Goal: Task Accomplishment & Management: Manage account settings

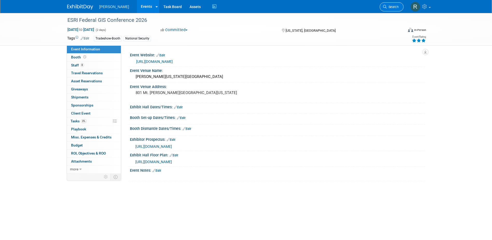
click at [392, 6] on span "Search" at bounding box center [393, 7] width 12 height 4
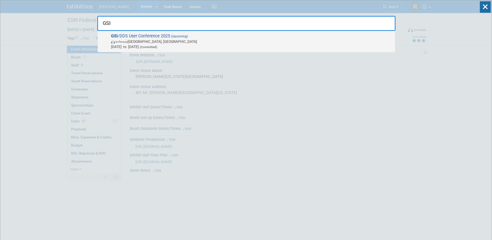
type input "GSI"
click at [171, 39] on span "GSI /DDS User Conference 2025 (Upcoming) In-Person [GEOGRAPHIC_DATA], [GEOGRAPH…" at bounding box center [250, 41] width 283 height 16
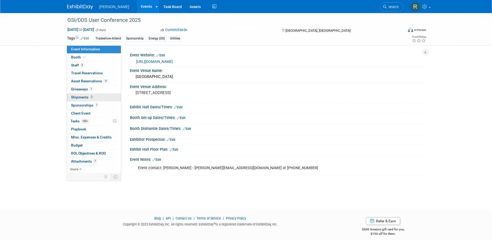
click at [81, 97] on span "Shipments 2" at bounding box center [82, 97] width 23 height 4
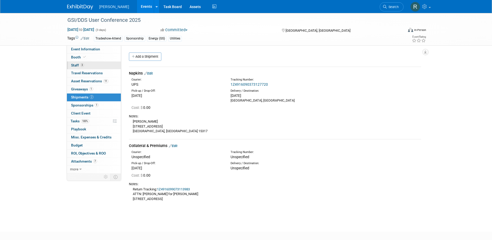
click at [99, 63] on link "3 Staff 3" at bounding box center [94, 65] width 54 height 8
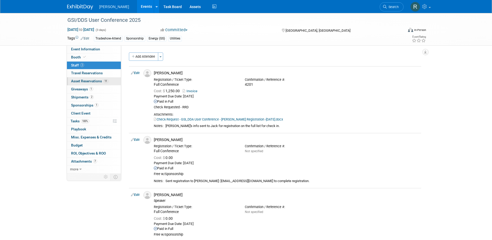
click at [85, 83] on link "11 Asset Reservations 11" at bounding box center [94, 81] width 54 height 8
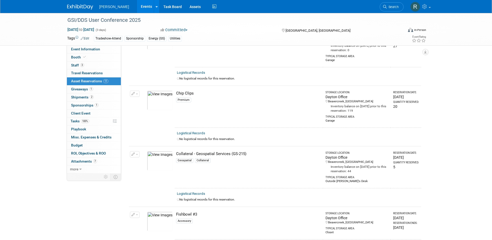
scroll to position [80, 0]
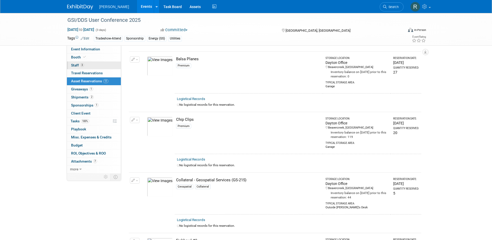
click at [90, 68] on link "3 Staff 3" at bounding box center [94, 65] width 54 height 8
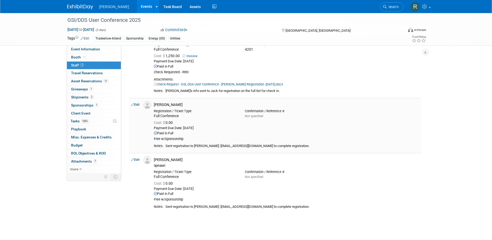
scroll to position [26, 0]
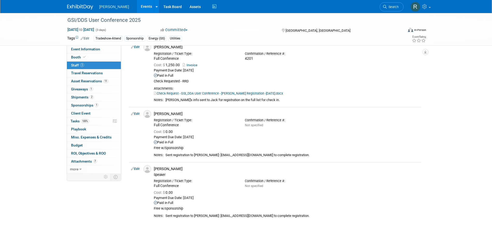
click at [388, 3] on link "Search" at bounding box center [392, 6] width 24 height 9
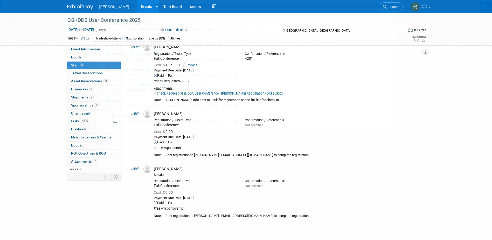
scroll to position [0, 0]
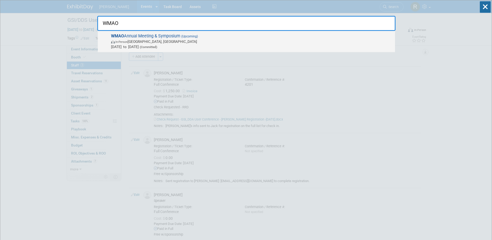
type input "WMAO"
click at [159, 39] on span "In-Person Dublin, OH" at bounding box center [252, 41] width 282 height 5
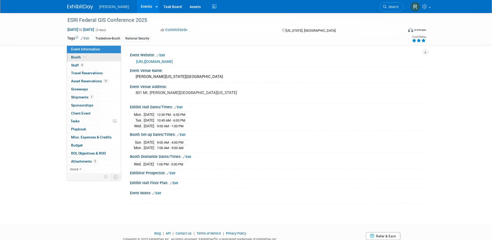
click at [77, 59] on link "Booth" at bounding box center [94, 57] width 54 height 8
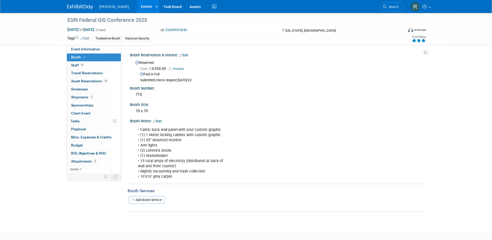
drag, startPoint x: 396, startPoint y: 4, endPoint x: 394, endPoint y: 6, distance: 2.9
click at [396, 4] on link "Search" at bounding box center [392, 6] width 24 height 9
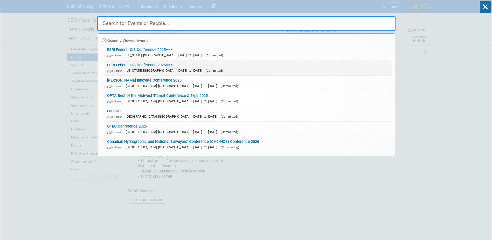
click at [170, 68] on div "In-Person Washington, DC Feb 10, 2026 to Feb 11, 2026 (Committed)" at bounding box center [248, 70] width 283 height 5
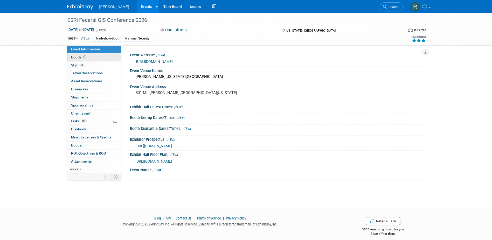
click at [79, 58] on span "Booth" at bounding box center [79, 57] width 16 height 4
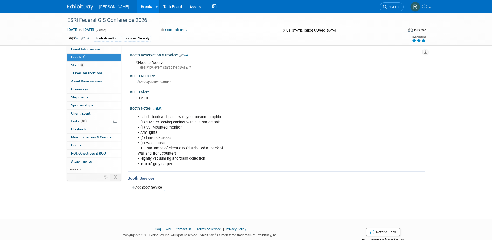
click at [187, 55] on link "Edit" at bounding box center [184, 55] width 9 height 4
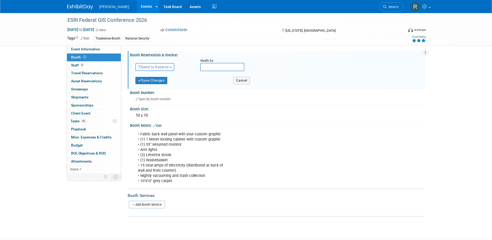
click at [162, 68] on span "Need to Reserve" at bounding box center [153, 67] width 31 height 4
click at [156, 89] on link "No Reservation Required" at bounding box center [164, 90] width 56 height 7
drag, startPoint x: 166, startPoint y: 66, endPoint x: 165, endPoint y: 78, distance: 12.2
click at [166, 66] on link "No Reservation Required" at bounding box center [161, 67] width 47 height 4
click at [158, 83] on link "Reserved" at bounding box center [164, 82] width 56 height 7
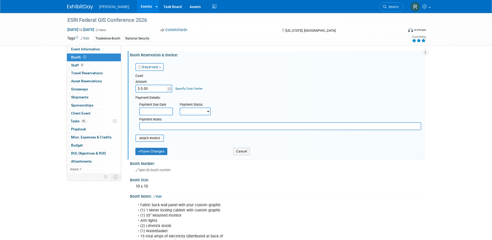
drag, startPoint x: 156, startPoint y: 91, endPoint x: 159, endPoint y: 88, distance: 3.7
click at [156, 91] on input "$ 0.00" at bounding box center [151, 89] width 32 height 8
type input "$ 10,500.00"
click at [182, 91] on td "Specify Cost Center Cost Center -- Not Specified -- Advisory Services - Expense…" at bounding box center [188, 85] width 30 height 14
click at [183, 88] on link "Specify Cost Center" at bounding box center [188, 89] width 27 height 4
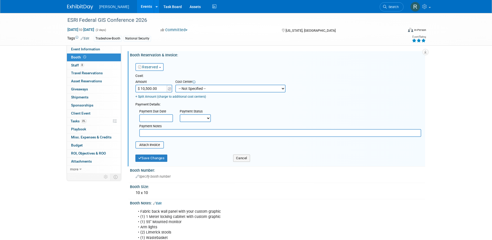
click at [185, 90] on select "-- Not Specified -- Advisory Services - Expenses_1001.502 Aerial Acquisition - …" at bounding box center [230, 89] width 110 height 8
select select "18966242"
click at [175, 85] on select "-- Not Specified -- Advisory Services - Expenses_1001.502 Aerial Acquisition - …" at bounding box center [230, 89] width 110 height 8
click at [195, 118] on select "Not Paid Yet Partially Paid Paid in Full" at bounding box center [195, 118] width 31 height 8
select select "3"
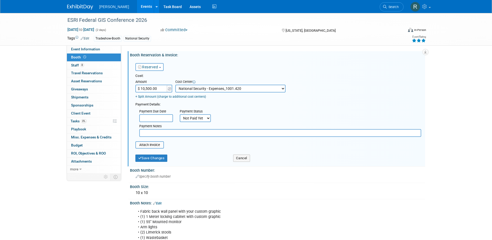
click at [180, 114] on select "Not Paid Yet Partially Paid Paid in Full" at bounding box center [195, 118] width 31 height 8
click at [151, 157] on button "Save Changes" at bounding box center [151, 157] width 32 height 7
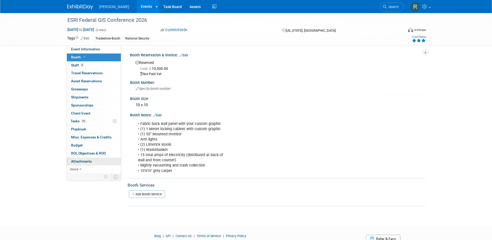
click at [83, 162] on span "Attachments 0" at bounding box center [81, 161] width 21 height 4
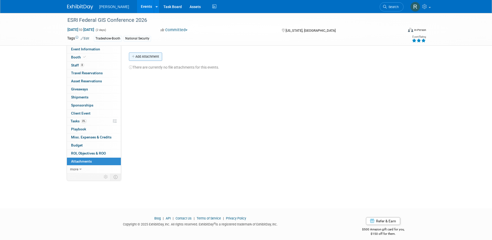
click at [151, 59] on button "Add Attachment" at bounding box center [145, 56] width 33 height 8
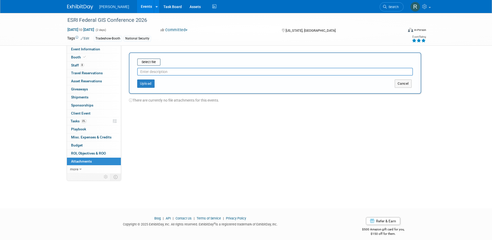
click at [151, 72] on input "text" at bounding box center [275, 72] width 276 height 8
type input "Exhibitor Agreement"
drag, startPoint x: 159, startPoint y: 61, endPoint x: 154, endPoint y: 61, distance: 4.4
click at [154, 61] on input "file" at bounding box center [129, 62] width 62 height 6
click at [146, 82] on button "Upload" at bounding box center [145, 81] width 17 height 8
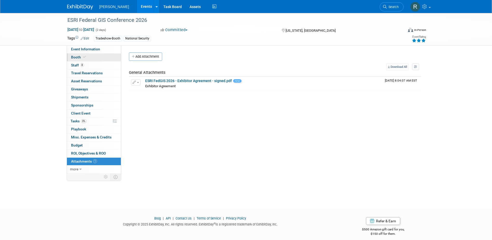
click at [78, 54] on link "Booth" at bounding box center [94, 57] width 54 height 8
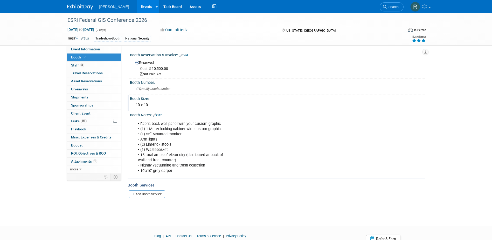
click at [150, 104] on div "10 x 10" at bounding box center [277, 105] width 287 height 8
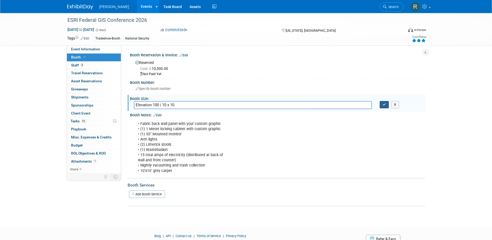
type input "Elevation 100 | 10 x 10"
click at [382, 105] on button "button" at bounding box center [384, 104] width 9 height 7
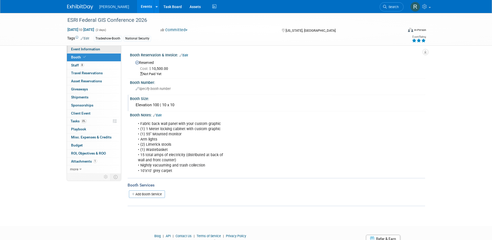
click at [97, 50] on span "Event Information" at bounding box center [85, 49] width 29 height 4
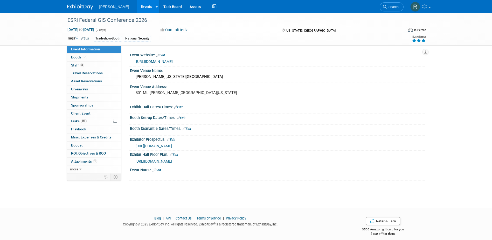
click at [181, 106] on link "Edit" at bounding box center [178, 107] width 9 height 4
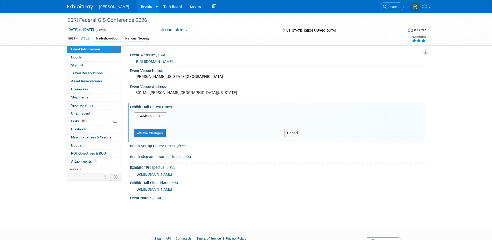
click at [185, 146] on link "Edit" at bounding box center [181, 146] width 9 height 4
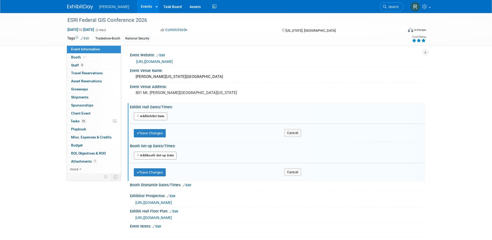
click at [165, 156] on button "Add Another Booth Set-up Date" at bounding box center [155, 156] width 43 height 8
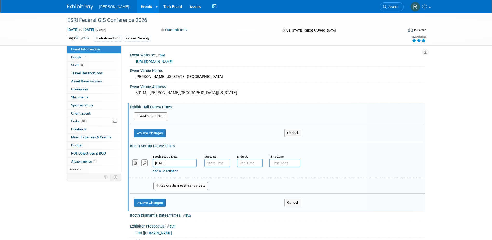
click at [176, 164] on input "Feb 10, 2026" at bounding box center [175, 163] width 44 height 8
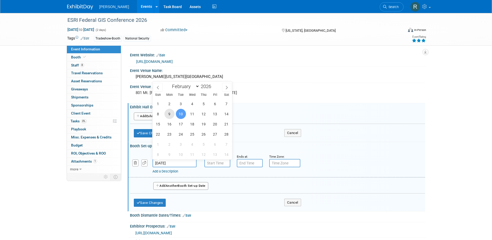
click at [170, 115] on span "9" at bounding box center [170, 114] width 10 height 10
type input "Feb 9, 2026"
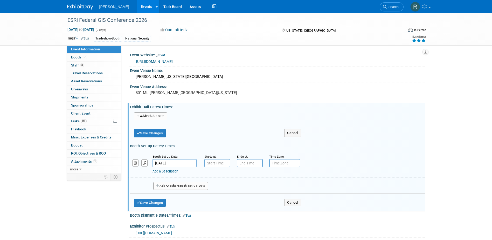
click at [171, 187] on span "Another" at bounding box center [172, 186] width 12 height 4
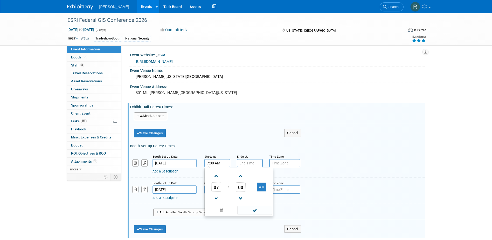
click at [211, 164] on input "7:00 AM" at bounding box center [217, 163] width 26 height 8
click at [218, 178] on span at bounding box center [216, 175] width 9 height 9
type input "10:00 AM"
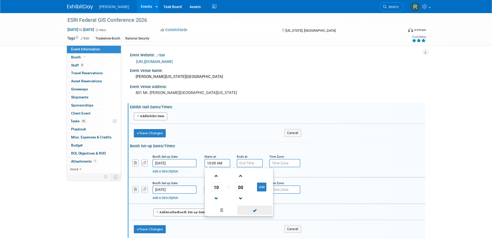
click at [247, 207] on span at bounding box center [254, 210] width 35 height 9
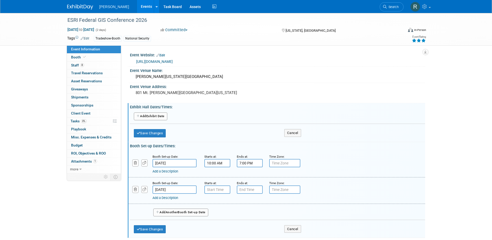
click at [246, 163] on input "7:00 PM" at bounding box center [250, 163] width 26 height 8
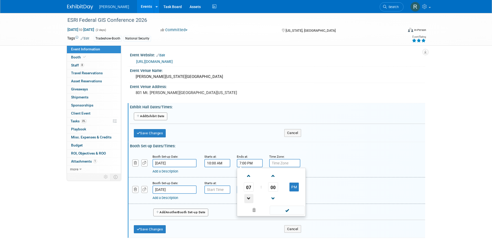
click at [251, 195] on span at bounding box center [248, 198] width 9 height 9
type input "6:00 PM"
click at [287, 210] on span at bounding box center [287, 210] width 35 height 9
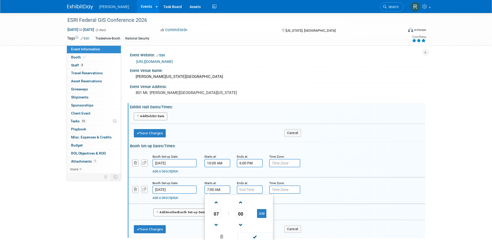
click at [224, 193] on input "7:00 AM" at bounding box center [217, 189] width 26 height 8
drag, startPoint x: 216, startPoint y: 202, endPoint x: 222, endPoint y: 209, distance: 9.1
click at [216, 202] on span at bounding box center [216, 202] width 9 height 9
type input "8:00 AM"
drag, startPoint x: 249, startPoint y: 235, endPoint x: 249, endPoint y: 232, distance: 3.1
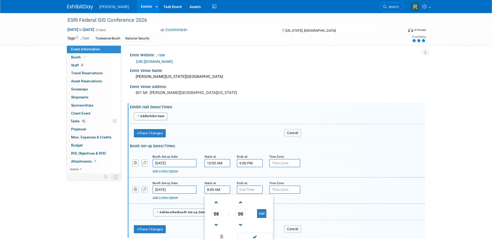
click at [249, 235] on span at bounding box center [254, 236] width 35 height 9
click at [243, 189] on input "7:00 PM" at bounding box center [250, 189] width 26 height 8
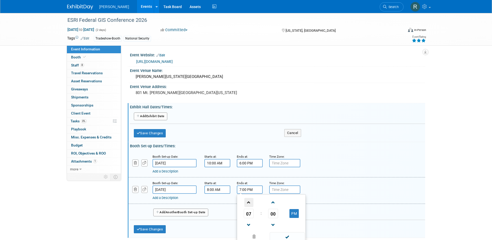
click at [248, 202] on span at bounding box center [248, 202] width 9 height 9
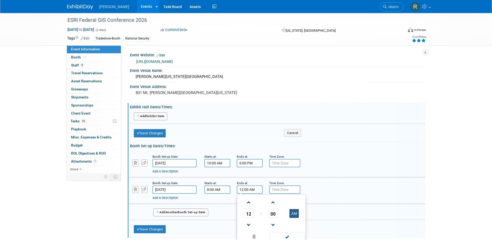
click at [293, 217] on table "12 : 00 AM" at bounding box center [271, 213] width 66 height 36
drag, startPoint x: 294, startPoint y: 214, endPoint x: 294, endPoint y: 220, distance: 5.4
click at [294, 216] on button "AM" at bounding box center [294, 213] width 9 height 9
type input "12:00 PM"
click at [290, 235] on span at bounding box center [287, 236] width 35 height 9
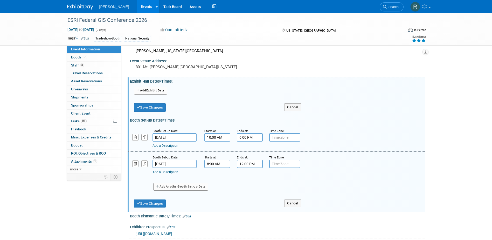
scroll to position [26, 0]
click at [153, 203] on button "Save Changes" at bounding box center [150, 203] width 32 height 8
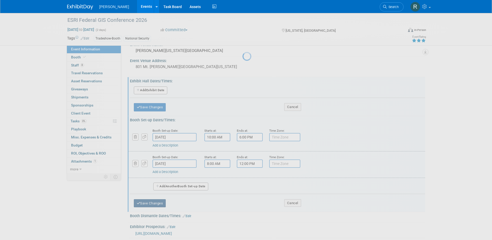
scroll to position [24, 0]
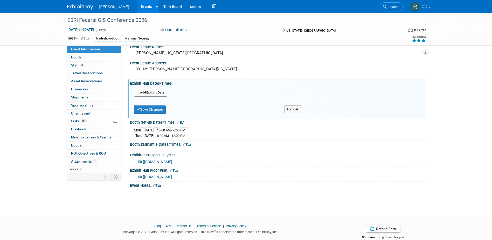
click at [152, 92] on button "Add Another Exhibit Date" at bounding box center [150, 93] width 33 height 8
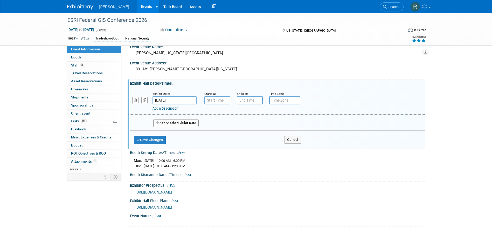
click at [165, 122] on button "Add Another Exhibit Date" at bounding box center [176, 123] width 46 height 8
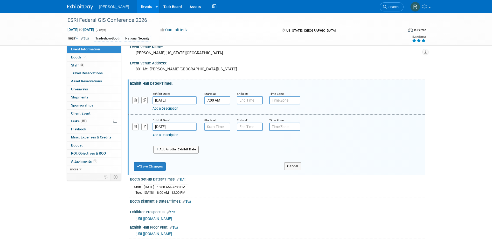
click at [212, 102] on input "7:00 AM" at bounding box center [217, 100] width 26 height 8
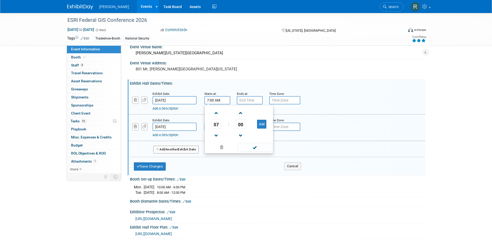
click at [216, 125] on span "07" at bounding box center [216, 123] width 10 height 9
click at [217, 114] on td "12" at bounding box center [214, 113] width 17 height 14
click at [242, 125] on span "00" at bounding box center [241, 123] width 10 height 9
click at [246, 127] on td "30" at bounding box center [247, 127] width 17 height 14
click at [259, 125] on button "AM" at bounding box center [261, 124] width 9 height 9
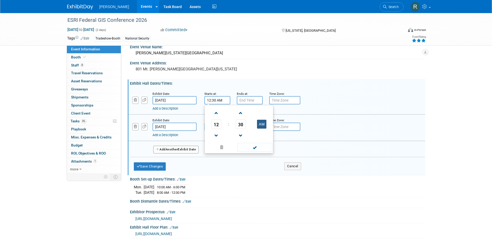
type input "12:30 PM"
click at [258, 147] on span at bounding box center [254, 147] width 35 height 9
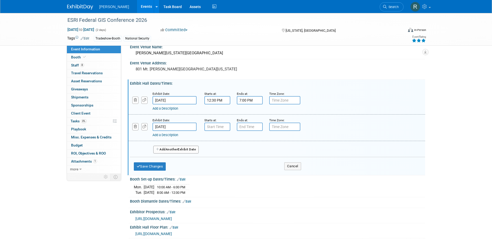
click at [244, 100] on input "7:00 PM" at bounding box center [250, 100] width 26 height 8
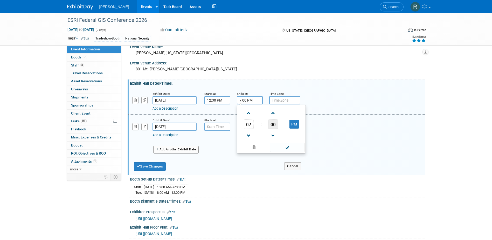
click at [273, 125] on span "00" at bounding box center [273, 123] width 10 height 9
click at [279, 128] on td "30" at bounding box center [279, 127] width 17 height 14
type input "7:30 PM"
click at [285, 147] on span at bounding box center [287, 147] width 35 height 9
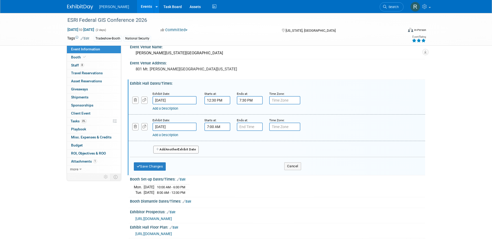
drag, startPoint x: 229, startPoint y: 129, endPoint x: 226, endPoint y: 128, distance: 2.7
click at [228, 129] on input "7:00 AM" at bounding box center [217, 126] width 26 height 8
click at [216, 151] on span "07" at bounding box center [216, 150] width 10 height 9
drag, startPoint x: 246, startPoint y: 167, endPoint x: 237, endPoint y: 143, distance: 24.7
click at [246, 166] on td "10" at bounding box center [247, 168] width 17 height 14
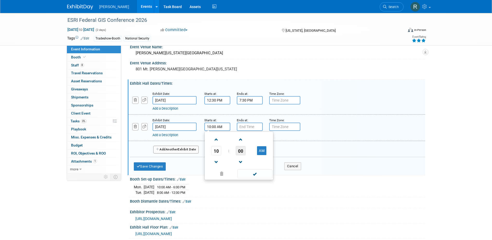
click at [239, 151] on span "00" at bounding box center [241, 150] width 10 height 9
click at [229, 165] on td "45" at bounding box center [230, 168] width 17 height 14
type input "10:45 AM"
click at [253, 173] on span at bounding box center [254, 173] width 35 height 9
click at [248, 126] on input "7:00 PM" at bounding box center [250, 126] width 26 height 8
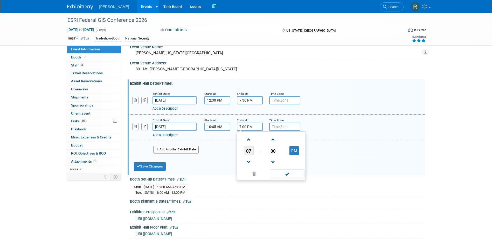
click at [247, 153] on span "07" at bounding box center [249, 150] width 10 height 9
drag, startPoint x: 263, startPoint y: 154, endPoint x: 282, endPoint y: 176, distance: 29.0
click at [263, 155] on td "05" at bounding box center [263, 154] width 17 height 14
type input "5:00 PM"
drag, startPoint x: 283, startPoint y: 174, endPoint x: 273, endPoint y: 168, distance: 11.3
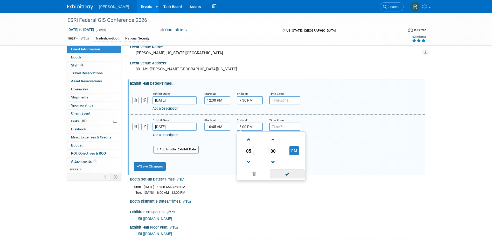
click at [283, 174] on span at bounding box center [287, 173] width 35 height 9
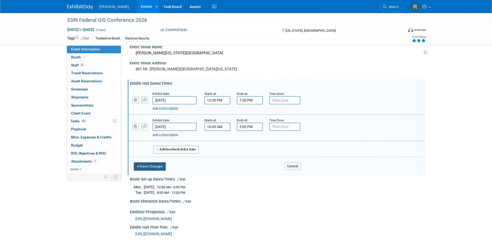
click at [149, 166] on button "Save Changes" at bounding box center [150, 166] width 32 height 8
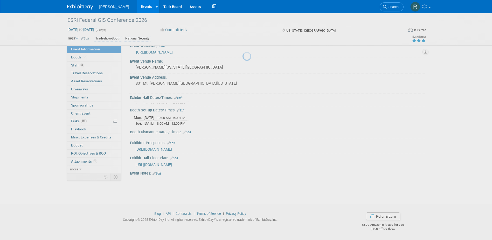
scroll to position [6, 0]
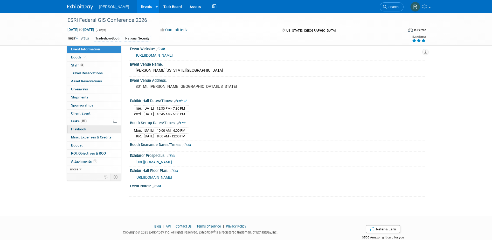
click at [81, 128] on span "Playbook 0" at bounding box center [78, 129] width 15 height 4
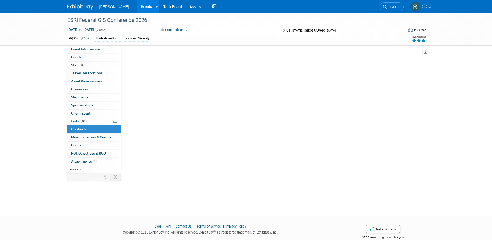
scroll to position [0, 0]
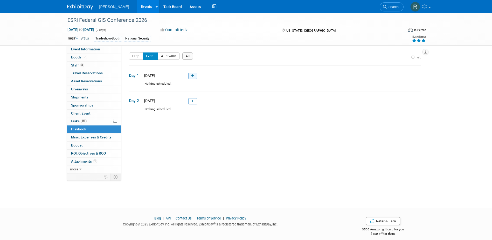
click at [191, 76] on icon at bounding box center [192, 75] width 3 height 3
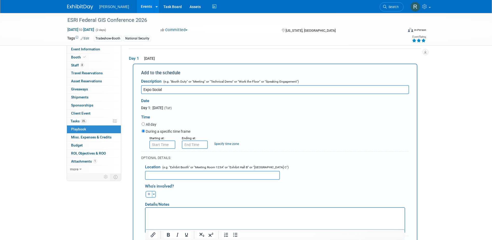
type input "Expo Social"
click at [165, 146] on input "8:00 AM" at bounding box center [162, 144] width 26 height 8
click at [165, 170] on span "08" at bounding box center [161, 168] width 10 height 9
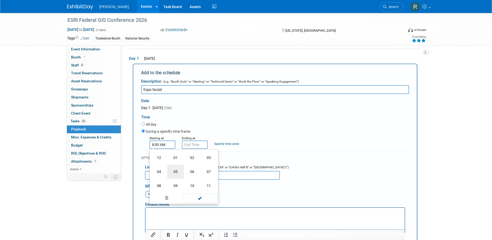
click at [174, 175] on td "05" at bounding box center [175, 172] width 17 height 14
click at [183, 169] on span "00" at bounding box center [186, 168] width 10 height 9
click at [207, 159] on td "15" at bounding box center [209, 157] width 17 height 14
click at [209, 169] on button "AM" at bounding box center [206, 168] width 9 height 9
type input "5:15 PM"
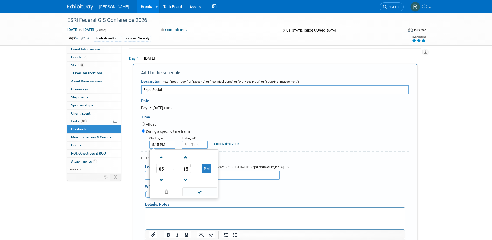
click at [206, 192] on span at bounding box center [199, 191] width 35 height 9
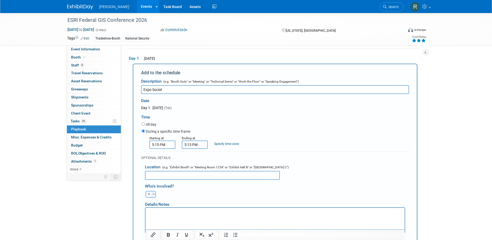
click at [199, 144] on input "5:15 PM" at bounding box center [195, 144] width 26 height 8
click at [194, 168] on span "05" at bounding box center [194, 168] width 10 height 9
click at [238, 172] on td "07" at bounding box center [241, 172] width 17 height 14
click at [215, 169] on span "15" at bounding box center [218, 168] width 10 height 9
click at [225, 172] on td "30" at bounding box center [224, 172] width 17 height 14
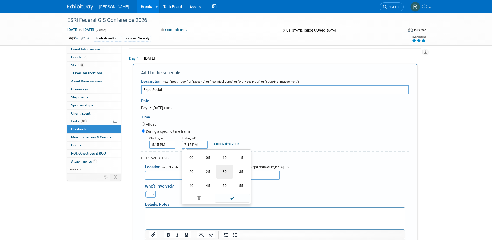
type input "7:30 PM"
click at [232, 191] on span at bounding box center [232, 191] width 35 height 9
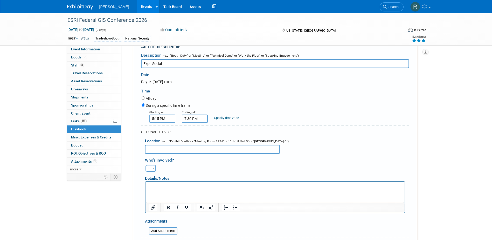
scroll to position [69, 0]
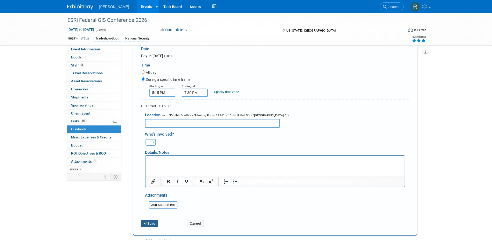
click at [150, 223] on button "Save" at bounding box center [149, 223] width 17 height 7
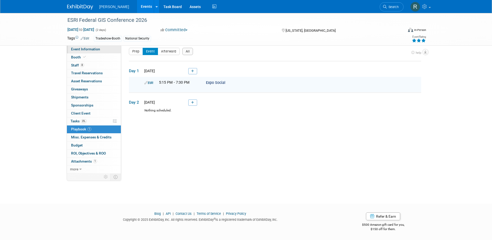
click at [74, 48] on span "Event Information" at bounding box center [85, 49] width 29 height 4
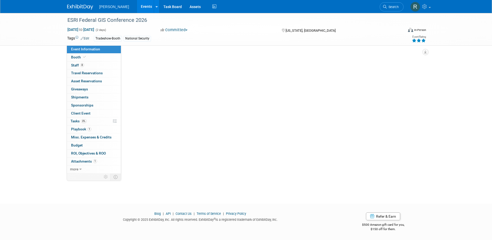
scroll to position [0, 0]
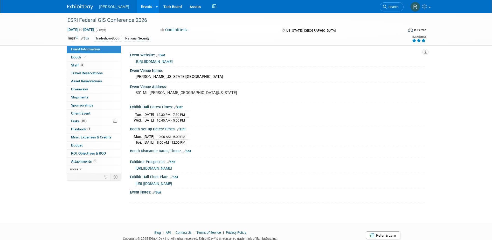
click at [189, 151] on link "Edit" at bounding box center [187, 151] width 9 height 4
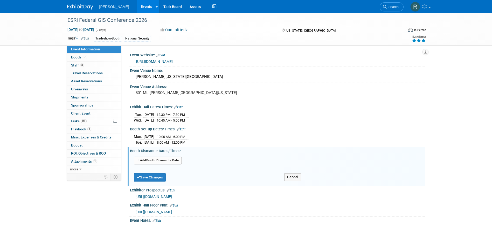
click at [171, 156] on button "Add Another Booth Dismantle Date" at bounding box center [158, 160] width 48 height 8
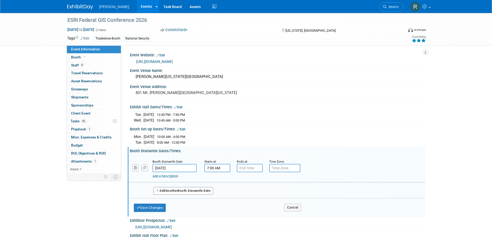
click at [218, 167] on input "7:00 AM" at bounding box center [217, 168] width 26 height 8
click at [217, 191] on span "07" at bounding box center [216, 191] width 10 height 9
click at [230, 195] on td "05" at bounding box center [230, 195] width 17 height 14
click at [259, 192] on button "AM" at bounding box center [261, 191] width 9 height 9
type input "5:00 PM"
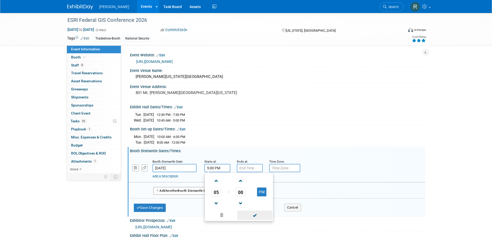
click at [255, 216] on span at bounding box center [254, 214] width 35 height 9
type input "7:00 PM"
click at [253, 170] on input "7:00 PM" at bounding box center [250, 168] width 26 height 8
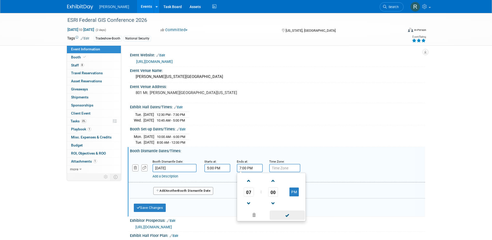
click at [291, 211] on span at bounding box center [287, 214] width 35 height 9
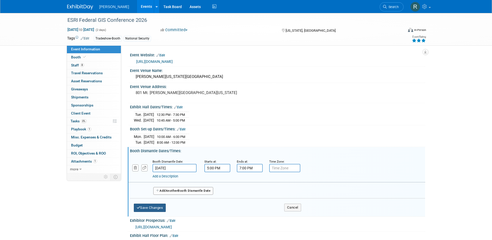
click at [160, 207] on button "Save Changes" at bounding box center [150, 207] width 32 height 8
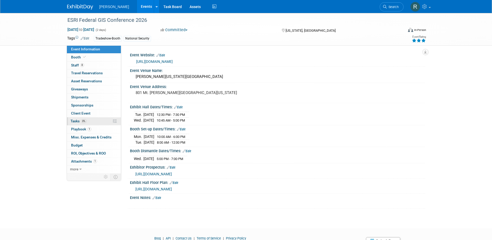
click at [76, 118] on link "0% Tasks 0%" at bounding box center [94, 121] width 54 height 8
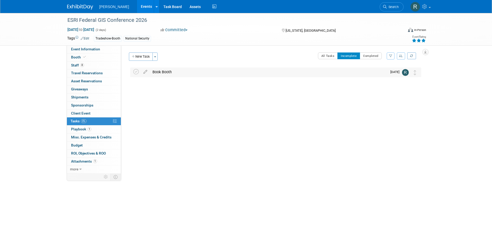
click at [153, 73] on div "Book Booth" at bounding box center [268, 71] width 237 height 9
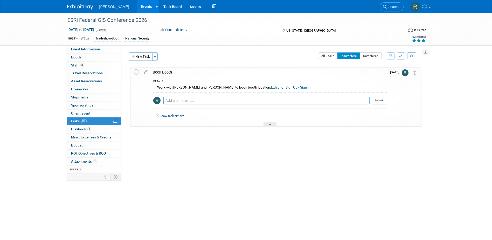
drag, startPoint x: 136, startPoint y: 73, endPoint x: 139, endPoint y: 74, distance: 2.9
click at [139, 74] on icon at bounding box center [136, 71] width 5 height 5
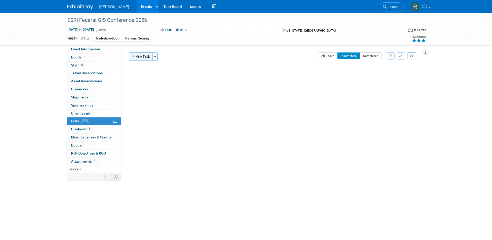
click at [141, 58] on button "New Task" at bounding box center [141, 56] width 24 height 8
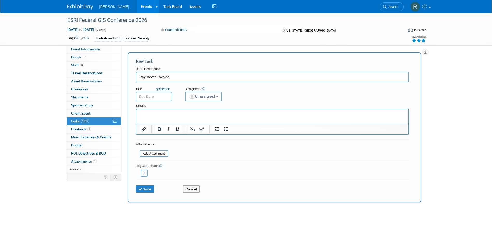
type input "Pay Booth Invoice"
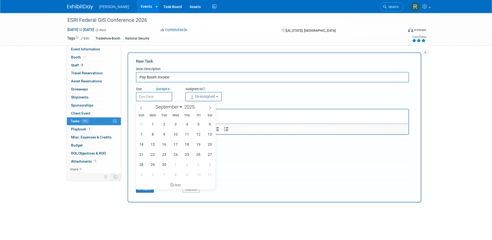
click at [159, 97] on input "text" at bounding box center [154, 96] width 36 height 9
click at [211, 109] on icon at bounding box center [210, 108] width 4 height 4
select select "10"
click at [151, 165] on span "24" at bounding box center [153, 164] width 10 height 10
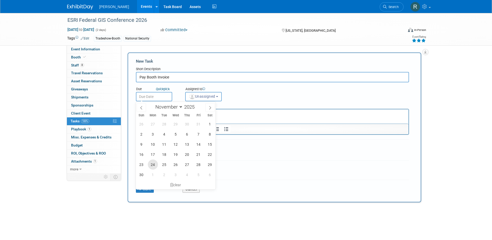
type input "Nov 24, 2025"
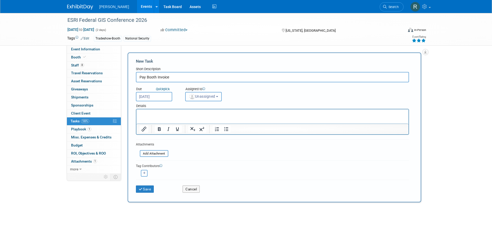
click at [207, 98] on span "Unassigned" at bounding box center [202, 96] width 26 height 4
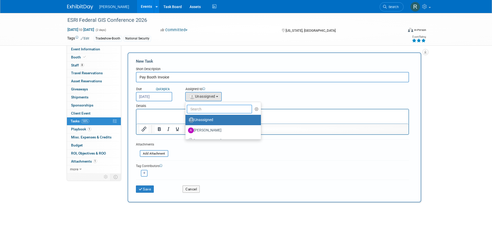
click at [207, 112] on input "text" at bounding box center [220, 109] width 66 height 9
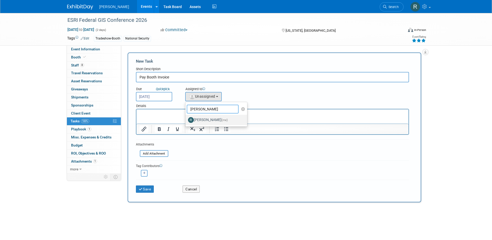
type input "[PERSON_NAME]"
click at [197, 120] on label "Rebecca Deis (me)" at bounding box center [215, 120] width 54 height 8
click at [186, 120] on input "Rebecca Deis (me)" at bounding box center [184, 119] width 3 height 3
select select "844a177d-a181-44ff-a72a-5731d68e4351"
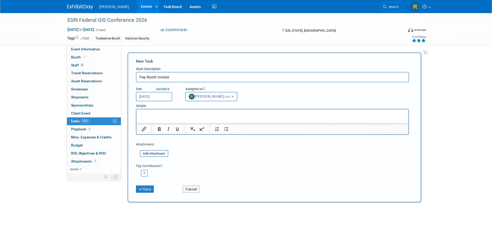
click at [147, 116] on p "Rich Text Area. Press ALT-0 for help." at bounding box center [272, 113] width 266 height 5
click at [148, 187] on button "Save" at bounding box center [145, 188] width 18 height 7
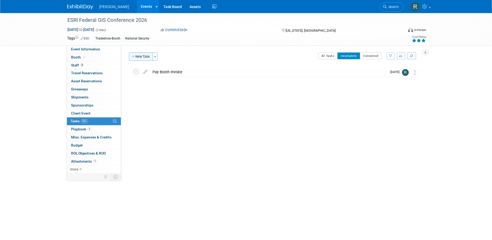
click at [140, 55] on button "New Task" at bounding box center [141, 56] width 24 height 8
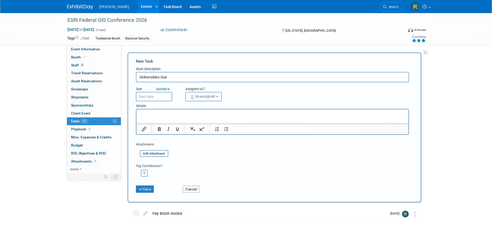
type input "Deliverables Due"
click at [165, 94] on input "text" at bounding box center [154, 96] width 36 height 9
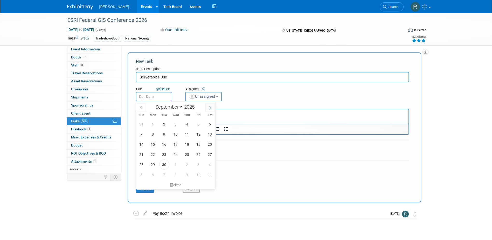
click at [210, 108] on icon at bounding box center [210, 108] width 4 height 4
select select "11"
click at [196, 125] on span "5" at bounding box center [199, 124] width 10 height 10
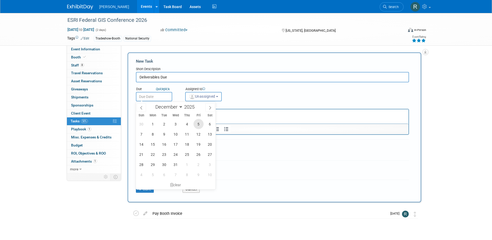
type input "Dec 5, 2025"
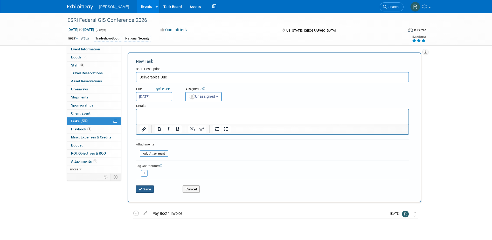
click at [142, 190] on icon "submit" at bounding box center [141, 189] width 4 height 4
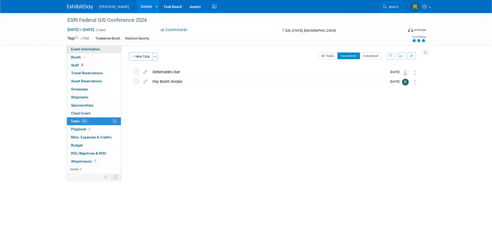
click at [91, 48] on span "Event Information" at bounding box center [85, 49] width 29 height 4
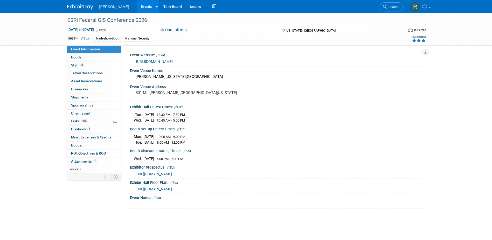
click at [161, 198] on link "Edit" at bounding box center [157, 198] width 9 height 4
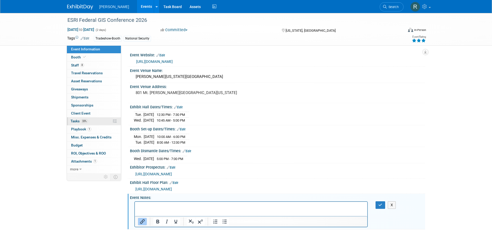
click at [82, 120] on span "33%" at bounding box center [84, 121] width 7 height 4
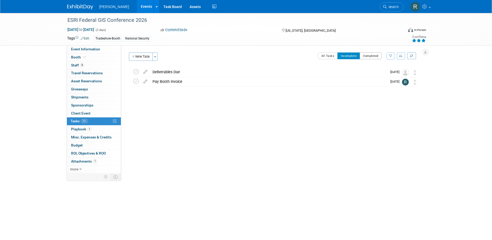
click at [378, 58] on button "Completed" at bounding box center [371, 55] width 22 height 7
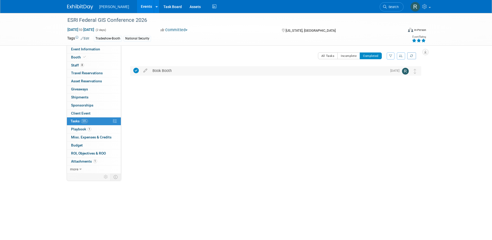
click at [160, 69] on div "Book Booth" at bounding box center [268, 70] width 237 height 9
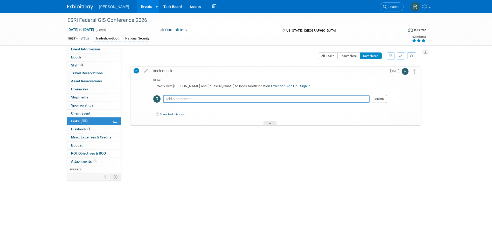
click at [271, 86] on link "Exhibitor Sign Up - Sign in" at bounding box center [290, 86] width 39 height 4
drag, startPoint x: 88, startPoint y: 49, endPoint x: 94, endPoint y: 55, distance: 8.1
click at [88, 49] on span "Event Information" at bounding box center [85, 49] width 29 height 4
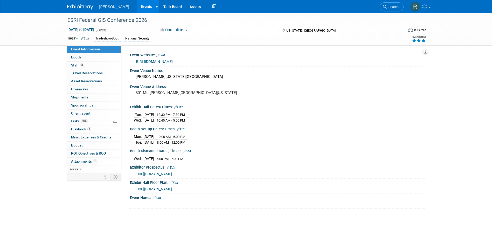
click at [160, 196] on link "Edit" at bounding box center [157, 198] width 9 height 4
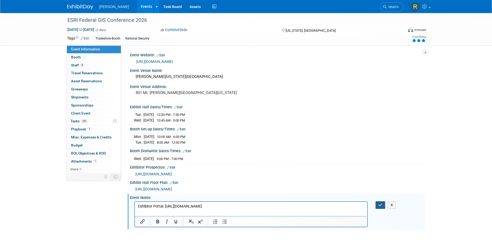
click at [384, 205] on button "button" at bounding box center [381, 205] width 10 height 8
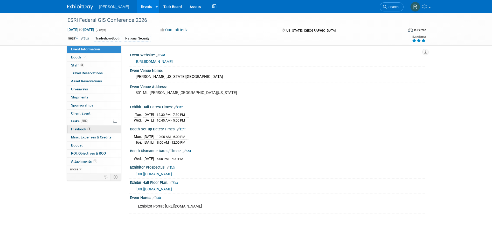
click at [79, 130] on span "Playbook 1" at bounding box center [81, 129] width 20 height 4
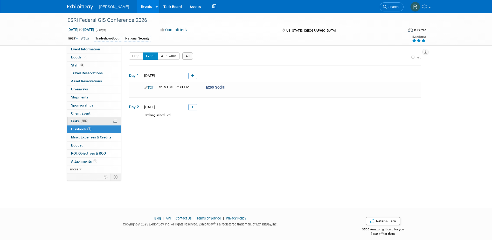
click at [77, 118] on link "33% Tasks 33%" at bounding box center [94, 121] width 54 height 8
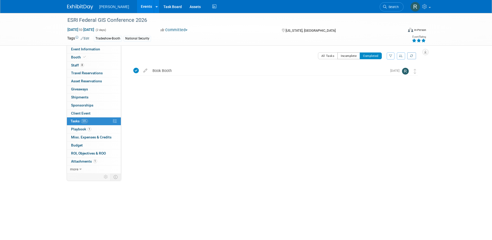
click at [348, 55] on button "Incomplete" at bounding box center [349, 55] width 23 height 7
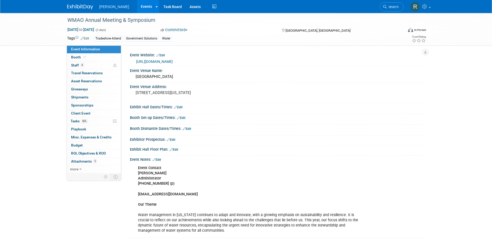
click at [154, 60] on link "https://wmao.org/content.aspx?page_id=22&club_id=259593&module_id=350265" at bounding box center [154, 61] width 37 height 4
click at [84, 66] on span "Staff 4" at bounding box center [77, 65] width 13 height 4
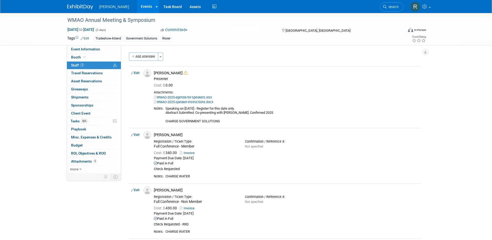
drag, startPoint x: 139, startPoint y: 73, endPoint x: 142, endPoint y: 75, distance: 3.5
click at [139, 73] on link "Edit" at bounding box center [135, 73] width 9 height 4
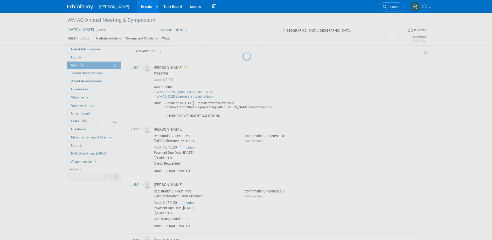
select select "c130bd55-1d2a-47a8-99c3-9e2c94ab857a"
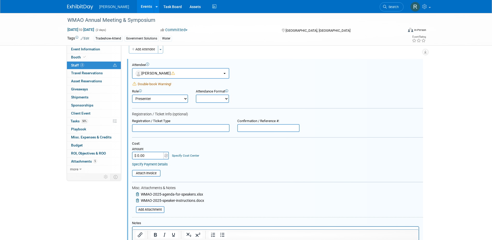
click at [181, 129] on input "text" at bounding box center [181, 128] width 98 height 8
type input "Non-Member Wednesday Only"
type input "$ 330.00"
click at [185, 154] on link "Specify Cost Center" at bounding box center [185, 156] width 27 height 4
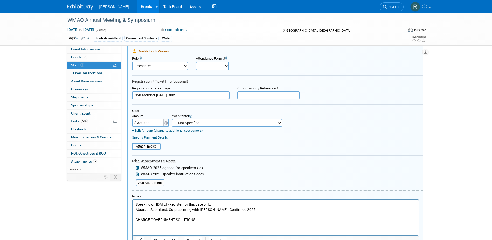
scroll to position [59, 0]
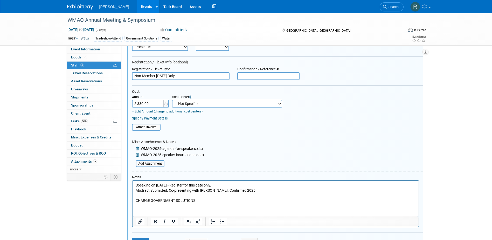
click at [190, 104] on select "-- Not Specified -- Advisory Services - Expenses_1001.502 Aerial Acquisition - …" at bounding box center [227, 104] width 110 height 8
select select "18966241"
click at [172, 100] on select "-- Not Specified -- Advisory Services - Expenses_1001.502 Aerial Acquisition - …" at bounding box center [227, 104] width 110 height 8
click at [148, 118] on link "Specify Payment Details" at bounding box center [150, 118] width 36 height 4
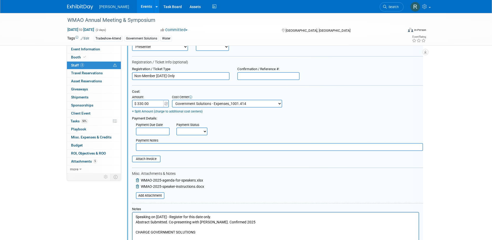
click at [156, 135] on body "Woolpert Events Add Event Bulk Upload Events Shareable Event Boards Recently Vi…" at bounding box center [246, 61] width 492 height 240
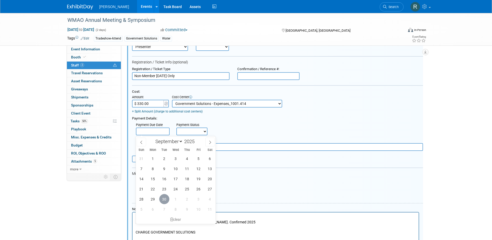
click at [163, 199] on span "30" at bounding box center [164, 199] width 10 height 10
type input "Sep 30, 2025"
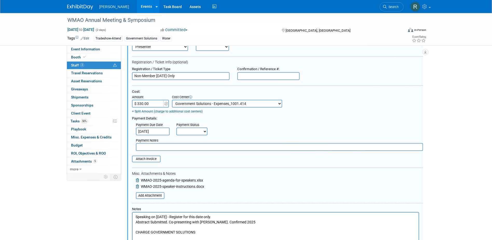
drag, startPoint x: 198, startPoint y: 132, endPoint x: 197, endPoint y: 136, distance: 4.8
click at [198, 132] on select "Not Paid Yet Partially Paid Paid in Full" at bounding box center [191, 131] width 31 height 8
select select "1"
click at [176, 128] on select "Not Paid Yet Partially Paid Paid in Full" at bounding box center [191, 131] width 31 height 8
click at [191, 146] on input "text" at bounding box center [279, 147] width 287 height 8
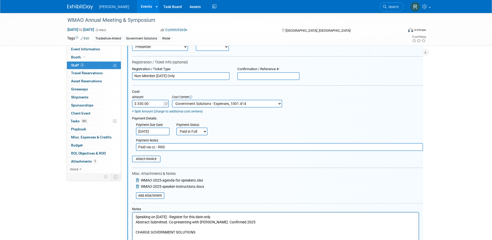
type input "Paid via cc - RRD"
click at [140, 105] on input "$ 330.00" at bounding box center [148, 104] width 32 height 8
type input "$ 334.00"
click at [222, 119] on div "Payment Details:" at bounding box center [277, 118] width 291 height 6
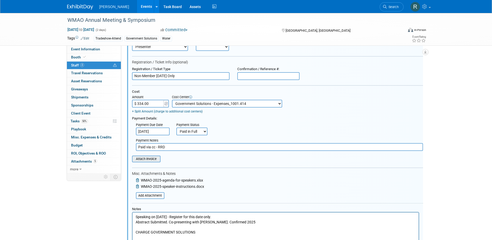
click at [153, 161] on input "file" at bounding box center [129, 159] width 62 height 6
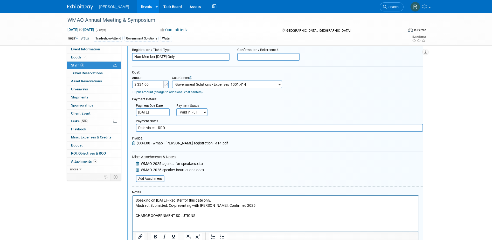
scroll to position [111, 0]
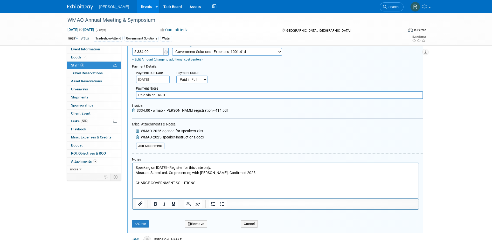
click at [135, 165] on body "Speaking on Nov. 12 - Register for this date only. Abstract Submitted. Co-prese…" at bounding box center [275, 175] width 281 height 20
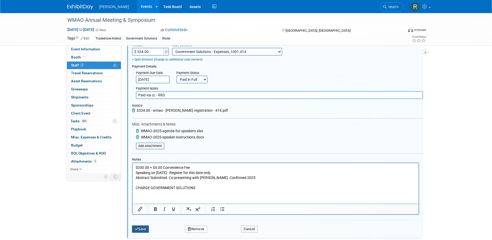
click at [146, 230] on button "Save" at bounding box center [140, 228] width 17 height 7
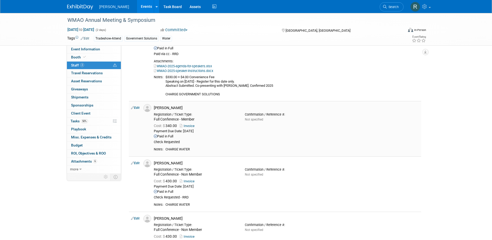
scroll to position [33, 0]
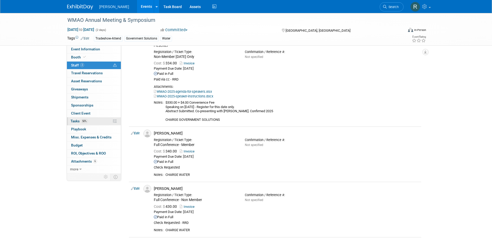
click at [78, 120] on span "Tasks 50%" at bounding box center [79, 121] width 17 height 4
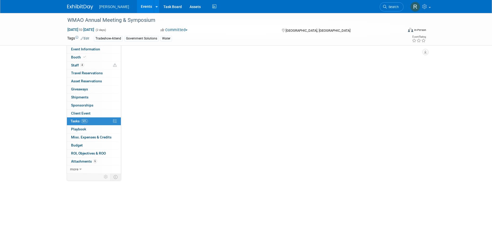
scroll to position [0, 0]
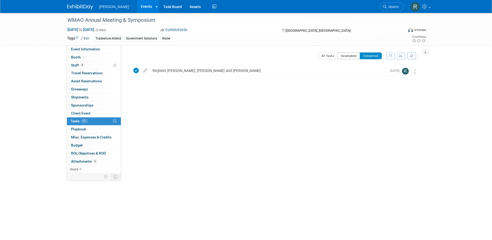
click at [346, 57] on button "Incomplete" at bounding box center [349, 55] width 23 height 7
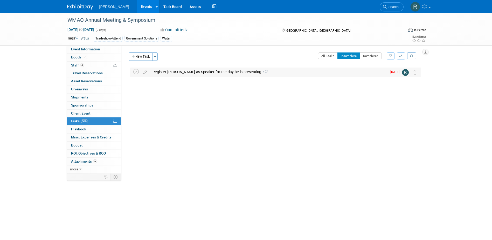
click at [162, 72] on div "Register Brian as Speaker for the day he is presenting 1" at bounding box center [268, 71] width 237 height 9
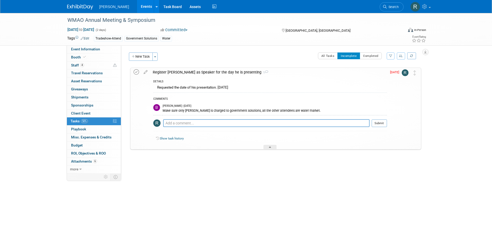
click at [136, 72] on icon at bounding box center [136, 71] width 5 height 5
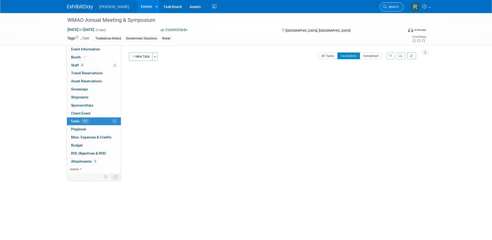
click at [388, 7] on span "Search" at bounding box center [393, 7] width 12 height 4
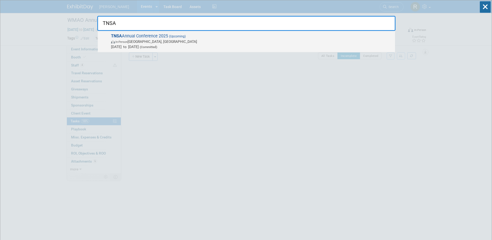
type input "TNSA"
click at [141, 35] on span "TNSA Annual Conference 2025 (Upcoming) In-Person Chattanooga, TN Oct 21, 2025 t…" at bounding box center [250, 41] width 283 height 16
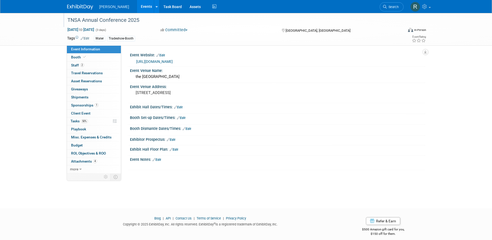
click at [142, 19] on div "TNSA Annual Conference 2025" at bounding box center [231, 20] width 330 height 9
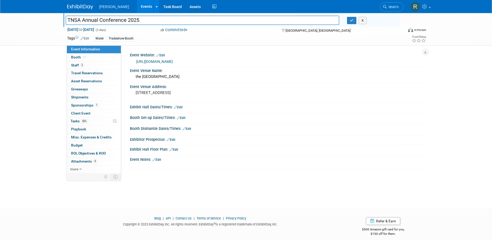
drag, startPoint x: 142, startPoint y: 19, endPoint x: 42, endPoint y: 19, distance: 100.2
click at [43, 19] on div "TNSA Annual Conference 2025 TNSA Annual Conference 2025 X [DATE] to [DATE] (3 d…" at bounding box center [246, 29] width 492 height 33
click at [98, 67] on link "2 Staff 2" at bounding box center [94, 65] width 54 height 8
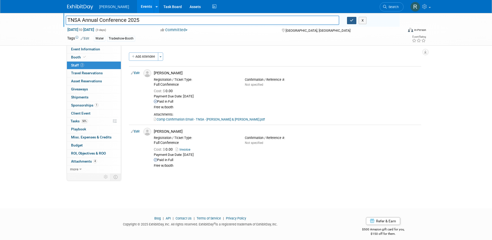
click at [351, 21] on icon "button" at bounding box center [352, 20] width 4 height 3
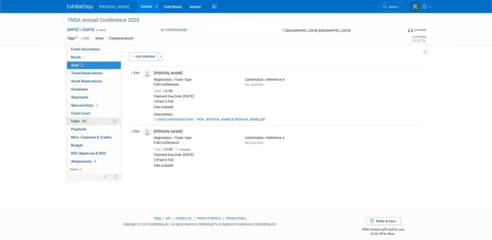
click at [87, 122] on span "50%" at bounding box center [84, 121] width 7 height 4
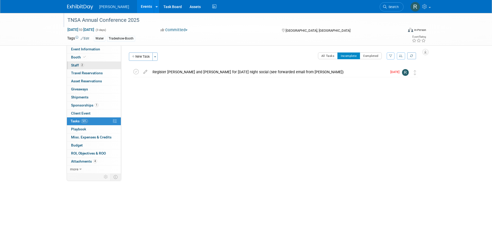
click at [85, 68] on link "2 Staff 2" at bounding box center [94, 65] width 54 height 8
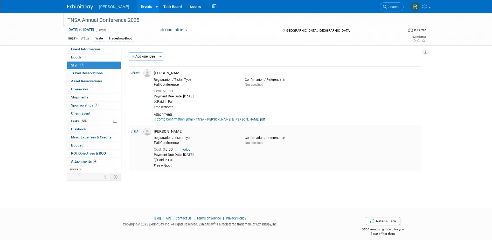
click at [139, 130] on link "Edit" at bounding box center [135, 131] width 9 height 4
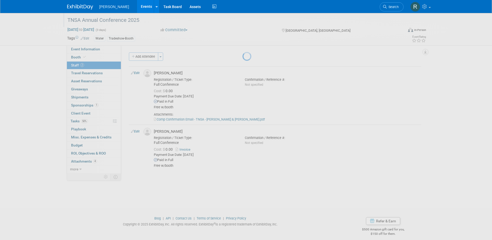
select select "c803dc91-d9fa-4f13-9d70-f5fe623d3f35"
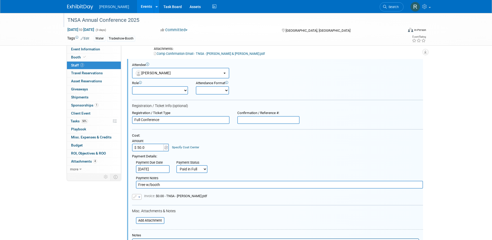
type input "$ 50.00"
click at [180, 146] on link "Specify Cost Center" at bounding box center [185, 147] width 27 height 4
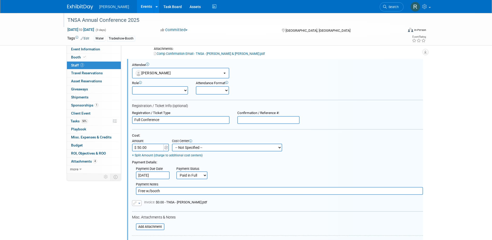
click at [187, 147] on select "-- Not Specified -- Advisory Services - Expenses_1001.502 Aerial Acquisition - …" at bounding box center [227, 147] width 110 height 8
select select "18966237"
click at [172, 143] on select "-- Not Specified -- Advisory Services - Expenses_1001.502 Aerial Acquisition - …" at bounding box center [227, 147] width 110 height 8
click at [182, 120] on input "Full Conference" at bounding box center [181, 120] width 98 height 8
type input "Full Conference w/[DATE] Night Social"
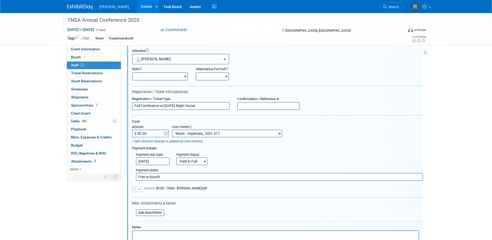
scroll to position [92, 0]
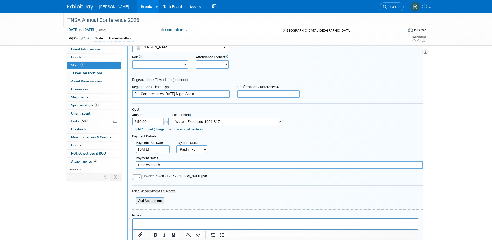
click at [156, 201] on input "file" at bounding box center [133, 201] width 62 height 6
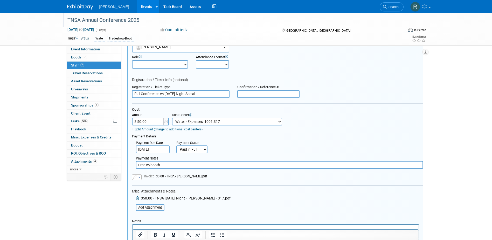
click at [267, 93] on input "text" at bounding box center [268, 94] width 62 height 8
paste input "12014506"
click at [277, 93] on input "Order ID: 12014506, Ref 3703" at bounding box center [268, 94] width 62 height 8
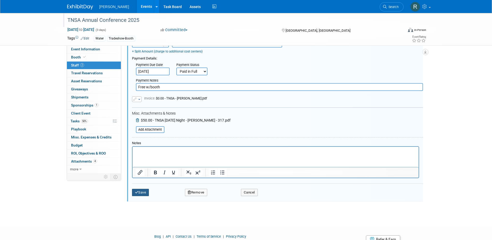
type input "Order ID: 12014506, Ref: 3703"
click at [146, 192] on button "Save" at bounding box center [140, 192] width 17 height 7
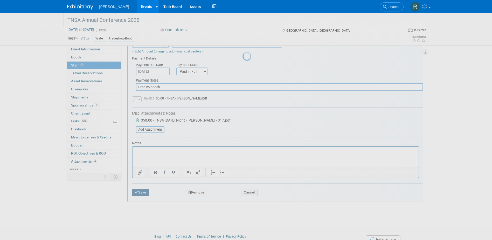
scroll to position [5, 0]
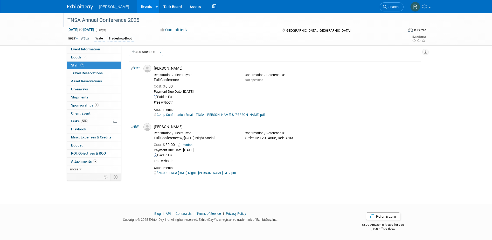
drag, startPoint x: 136, startPoint y: 69, endPoint x: 136, endPoint y: 72, distance: 3.4
click at [136, 69] on link "Edit" at bounding box center [135, 68] width 9 height 4
select select "29b81c3b-69fc-4b4c-8c2b-e670a4360330"
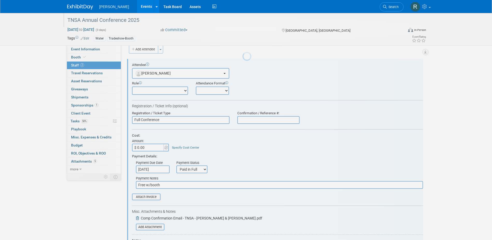
scroll to position [0, 0]
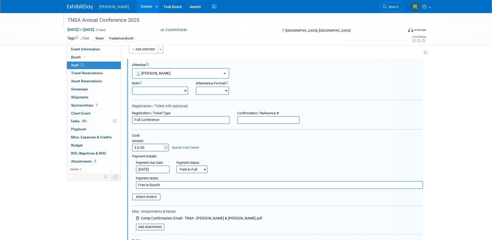
click at [163, 119] on input "Full Conference" at bounding box center [181, 120] width 98 height 8
type input "Full Conference w/[DATE] Night Social"
click at [243, 118] on input "text" at bounding box center [268, 120] width 62 height 8
paste input "Ref # 3704) Order ID: 12014532"
drag, startPoint x: 258, startPoint y: 121, endPoint x: 261, endPoint y: 122, distance: 2.9
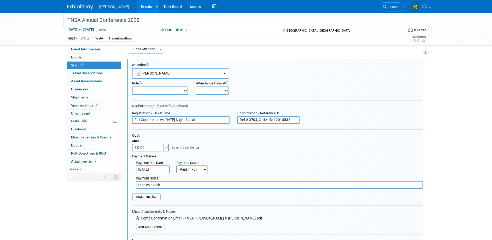
type input "Ref # 3704, Order ID: 12014532"
click at [157, 146] on input "$ 0.00" at bounding box center [148, 147] width 32 height 8
type input "$ 50.00"
click at [189, 146] on link "Specify Cost Center" at bounding box center [185, 148] width 27 height 4
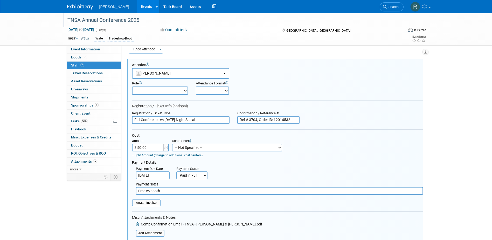
click at [191, 147] on select "-- Not Specified -- Advisory Services - Expenses_1001.502 Aerial Acquisition - …" at bounding box center [227, 147] width 110 height 8
select select "18966237"
click at [172, 144] on select "-- Not Specified -- Advisory Services - Expenses_1001.502 Aerial Acquisition - …" at bounding box center [227, 147] width 110 height 8
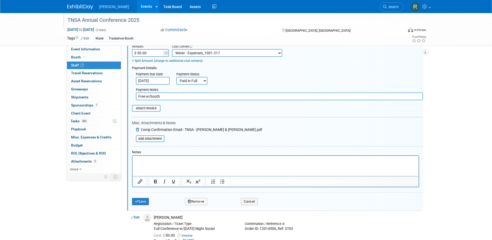
scroll to position [111, 0]
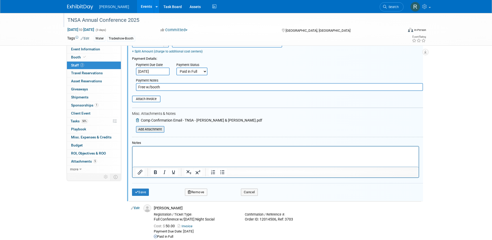
click at [150, 129] on input "file" at bounding box center [133, 129] width 62 height 6
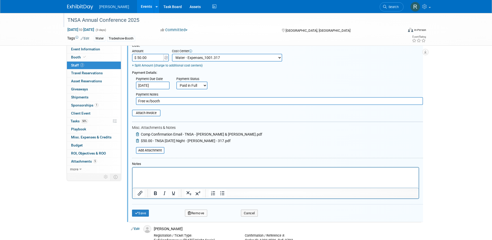
scroll to position [85, 0]
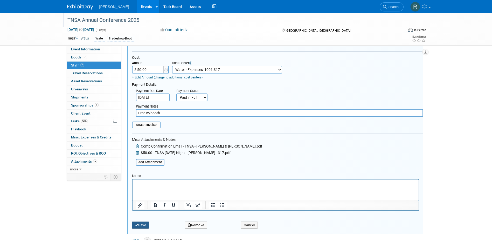
click at [144, 224] on button "Save" at bounding box center [140, 224] width 17 height 7
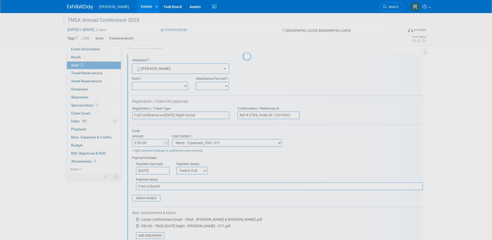
scroll to position [9, 0]
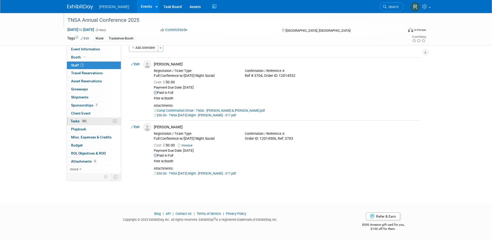
drag, startPoint x: 87, startPoint y: 120, endPoint x: 85, endPoint y: 119, distance: 2.8
click at [87, 120] on span "50%" at bounding box center [84, 121] width 7 height 4
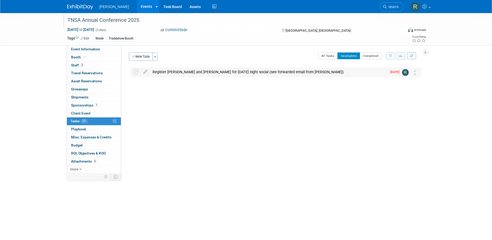
click at [230, 70] on div "Register [PERSON_NAME] and [PERSON_NAME] for [DATE] night social (see forwarded…" at bounding box center [268, 71] width 237 height 9
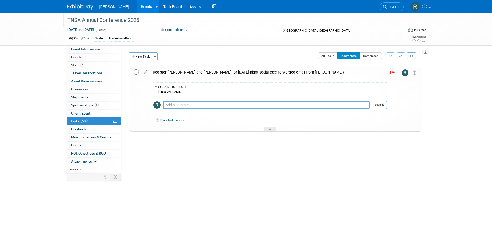
click at [136, 71] on icon at bounding box center [136, 71] width 5 height 5
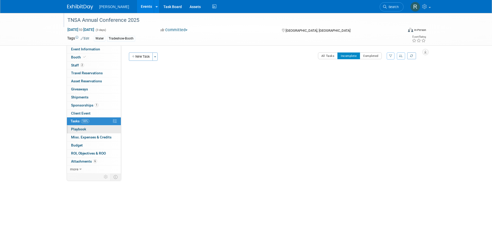
click at [79, 128] on span "Playbook 0" at bounding box center [78, 129] width 15 height 4
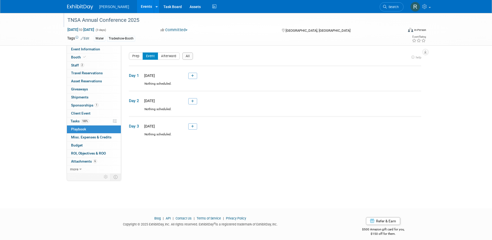
click at [194, 101] on icon at bounding box center [192, 101] width 3 height 3
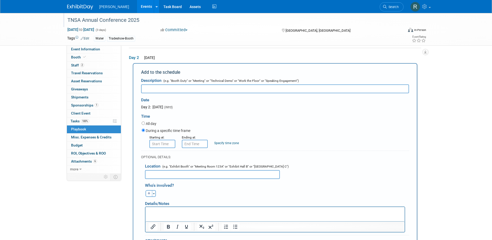
click at [158, 92] on input "text" at bounding box center [275, 88] width 268 height 9
type input "Q"
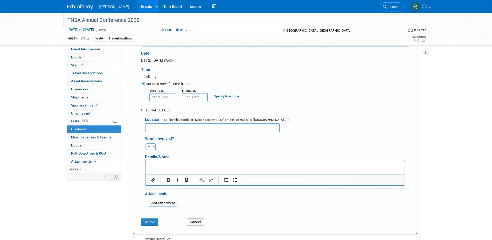
scroll to position [120, 0]
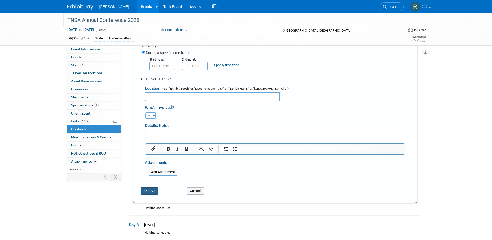
type input "Aquarium Social"
click at [153, 191] on button "Save" at bounding box center [149, 190] width 17 height 7
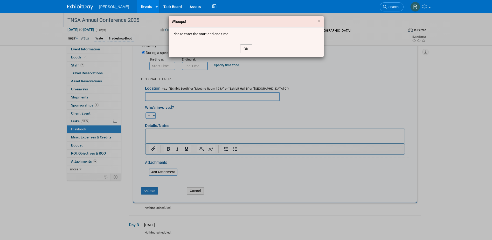
drag, startPoint x: 248, startPoint y: 48, endPoint x: 234, endPoint y: 60, distance: 18.2
click at [247, 48] on button "OK" at bounding box center [246, 48] width 12 height 9
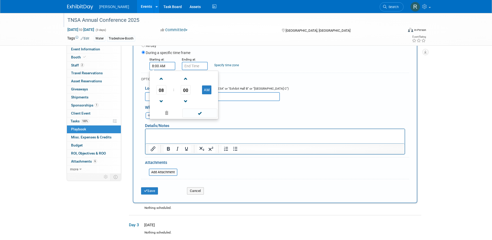
drag, startPoint x: 175, startPoint y: 69, endPoint x: 168, endPoint y: 71, distance: 7.7
click at [175, 69] on input "8:00 AM" at bounding box center [162, 66] width 26 height 8
click at [163, 91] on span "08" at bounding box center [161, 89] width 10 height 9
click at [177, 94] on td "05" at bounding box center [175, 93] width 17 height 14
click at [208, 91] on button "AM" at bounding box center [206, 89] width 9 height 9
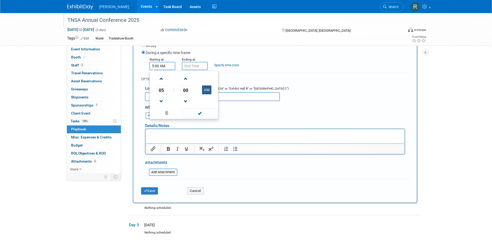
type input "5:00 PM"
click at [201, 117] on span at bounding box center [199, 112] width 35 height 9
click at [195, 65] on input "5:00 PM" at bounding box center [195, 66] width 26 height 8
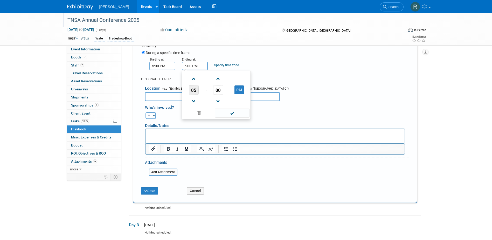
click at [195, 90] on span "05" at bounding box center [194, 89] width 10 height 9
click at [208, 103] on td "09" at bounding box center [208, 107] width 17 height 14
type input "9:00 PM"
click at [228, 111] on span at bounding box center [232, 112] width 35 height 9
click at [148, 190] on button "Save" at bounding box center [149, 190] width 17 height 7
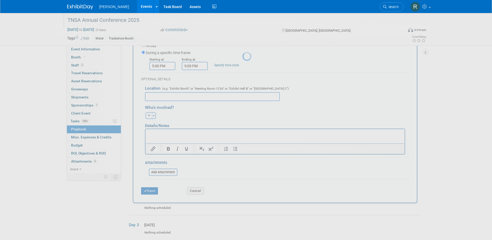
scroll to position [5, 0]
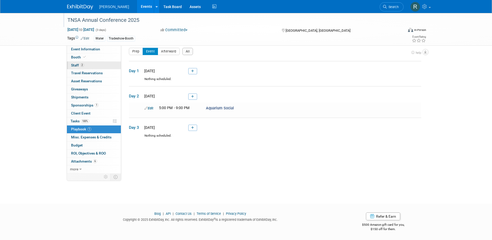
click at [79, 68] on link "2 Staff 2" at bounding box center [94, 65] width 54 height 8
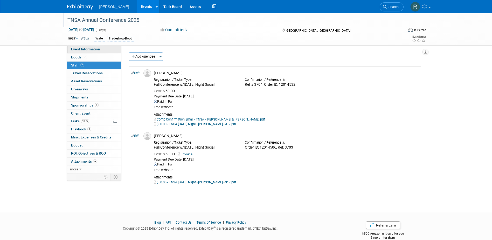
click at [89, 50] on span "Event Information" at bounding box center [85, 49] width 29 height 4
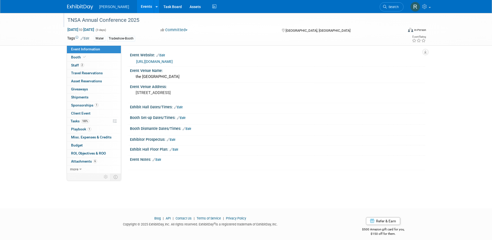
click at [399, 6] on link "Search" at bounding box center [392, 6] width 24 height 9
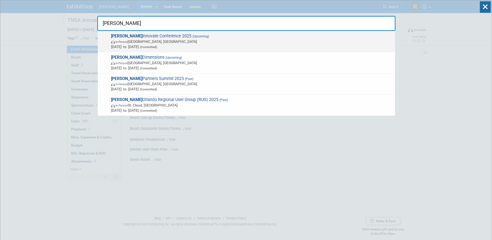
type input "[PERSON_NAME]"
click at [146, 42] on span "In-Person [GEOGRAPHIC_DATA], [GEOGRAPHIC_DATA]" at bounding box center [252, 41] width 282 height 5
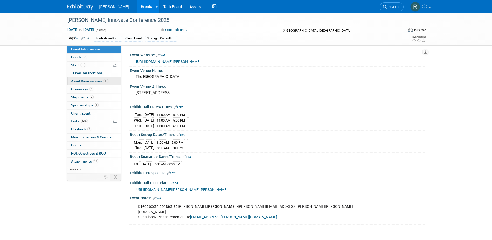
click at [84, 82] on span "Asset Reservations 13" at bounding box center [89, 81] width 37 height 4
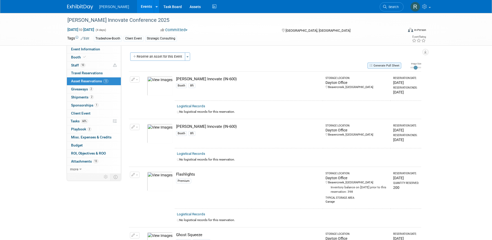
click at [389, 66] on button "Generate Pull Sheet" at bounding box center [385, 66] width 34 height 6
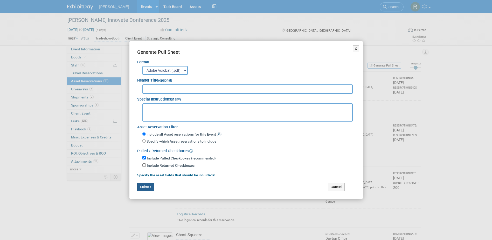
click at [144, 189] on button "Submit" at bounding box center [145, 187] width 17 height 8
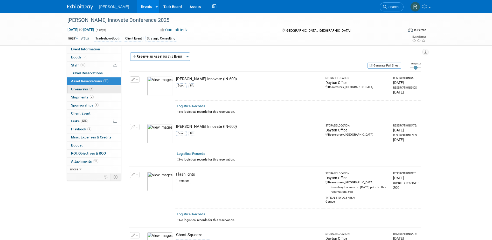
click at [85, 88] on span "Giveaways 2" at bounding box center [82, 89] width 22 height 4
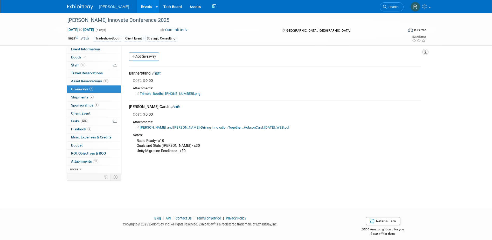
click at [427, 52] on button "button" at bounding box center [425, 52] width 6 height 6
click at [377, 67] on link "Export tab to PDF" at bounding box center [394, 66] width 60 height 7
click at [83, 97] on span "Shipments 2" at bounding box center [82, 97] width 23 height 4
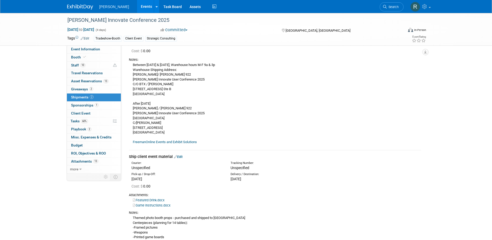
scroll to position [26, 0]
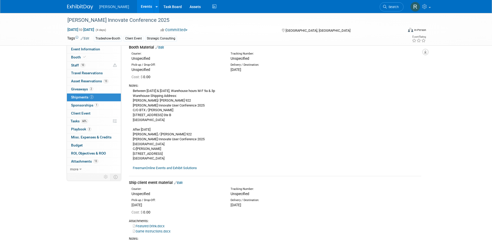
click at [426, 52] on icon "button" at bounding box center [425, 51] width 3 height 3
click at [377, 67] on link "Export tab to PDF" at bounding box center [394, 66] width 60 height 7
click at [163, 46] on link "Edit" at bounding box center [159, 47] width 9 height 4
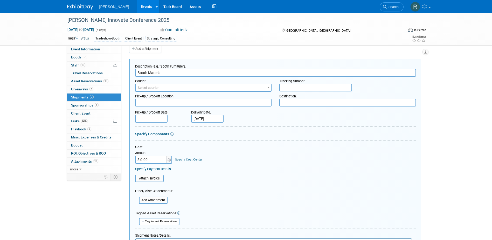
scroll to position [0, 0]
click at [190, 158] on link "Specify Cost Center" at bounding box center [188, 160] width 27 height 4
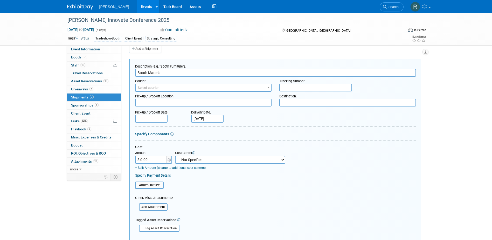
click at [194, 158] on select "-- Not Specified -- Advisory Services - Expenses_1001.502 Aerial Acquisition - …" at bounding box center [230, 160] width 110 height 8
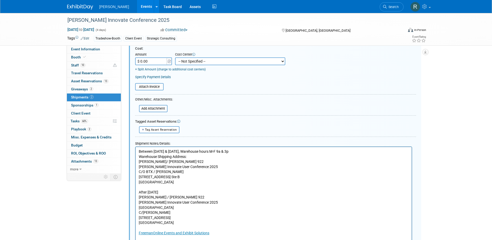
scroll to position [163, 0]
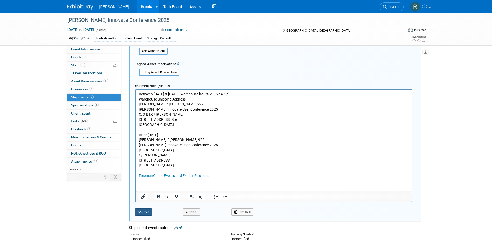
click at [143, 213] on button "Save" at bounding box center [143, 211] width 17 height 7
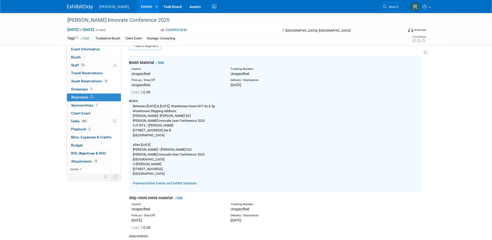
scroll to position [8, 0]
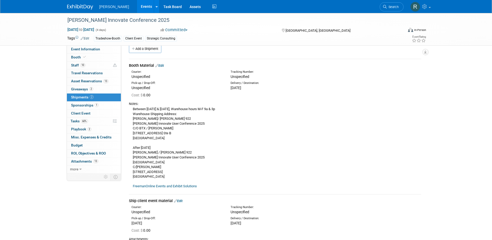
click at [179, 186] on link "FreemanOnline Events and Exhibit Solutions" at bounding box center [165, 186] width 64 height 4
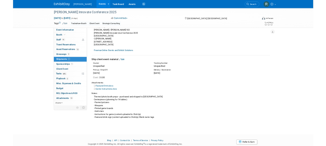
scroll to position [112, 0]
